Goal: Check status

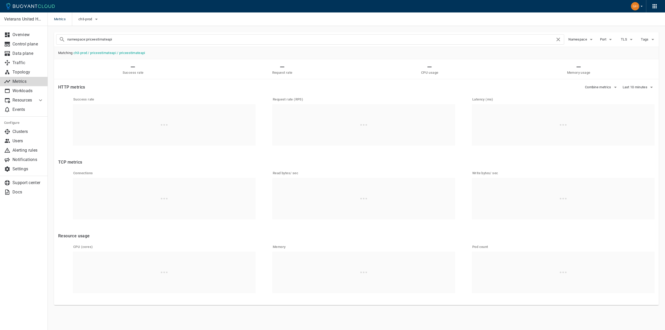
click at [231, 25] on div "Metrics ch3-prod" at bounding box center [356, 18] width 617 height 13
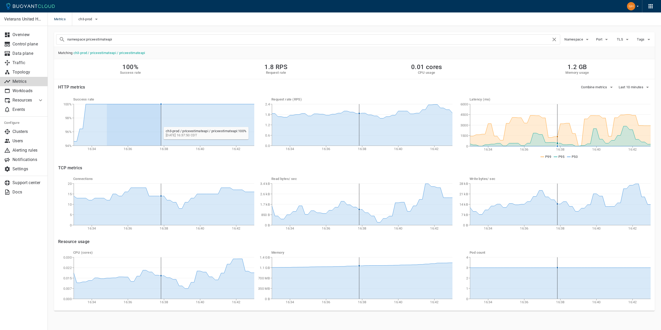
drag, startPoint x: 106, startPoint y: 131, endPoint x: 162, endPoint y: 124, distance: 56.2
